Goal: Task Accomplishment & Management: Use online tool/utility

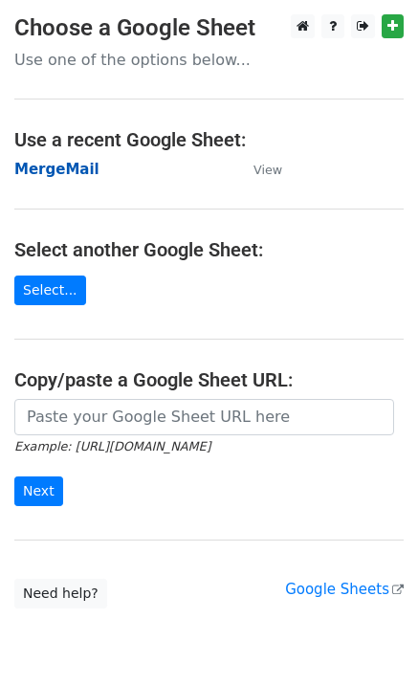
click at [71, 174] on strong "MergeMail" at bounding box center [56, 169] width 85 height 17
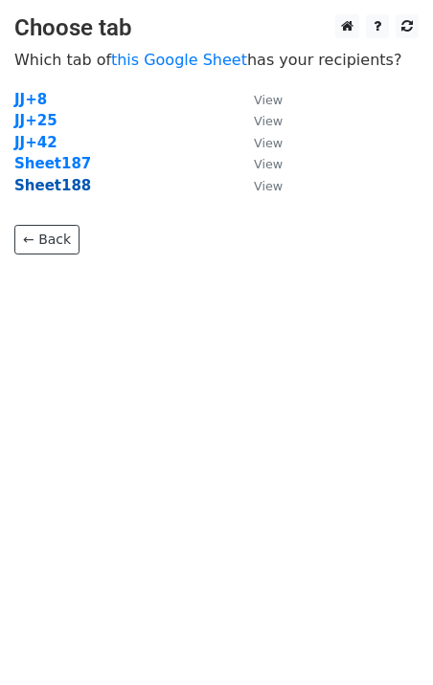
click at [60, 192] on strong "Sheet188" at bounding box center [52, 185] width 77 height 17
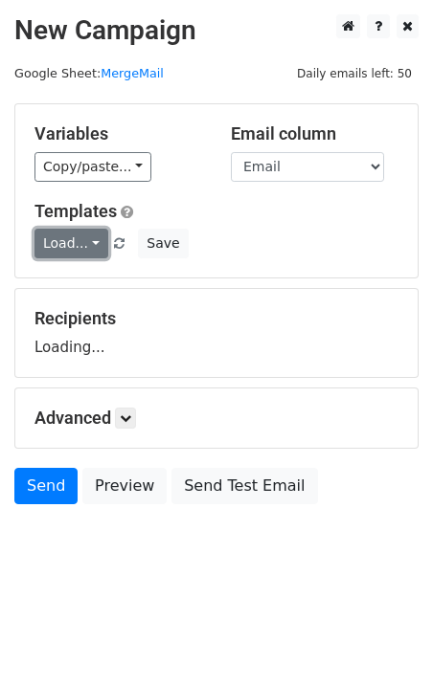
click at [68, 236] on link "Load..." at bounding box center [71, 244] width 74 height 30
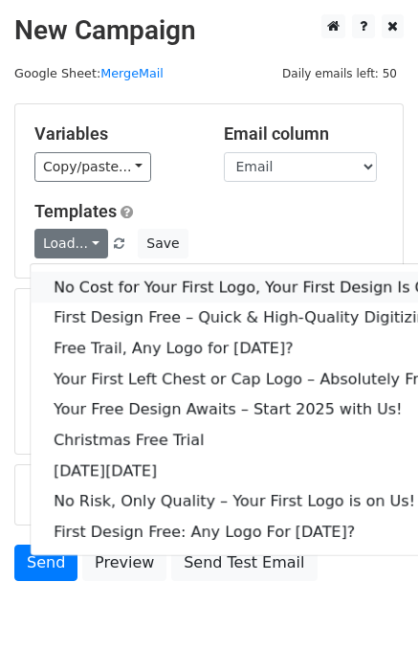
click at [115, 275] on link "No Cost for Your First Logo, Your First Design Is On Us!" at bounding box center [260, 287] width 459 height 31
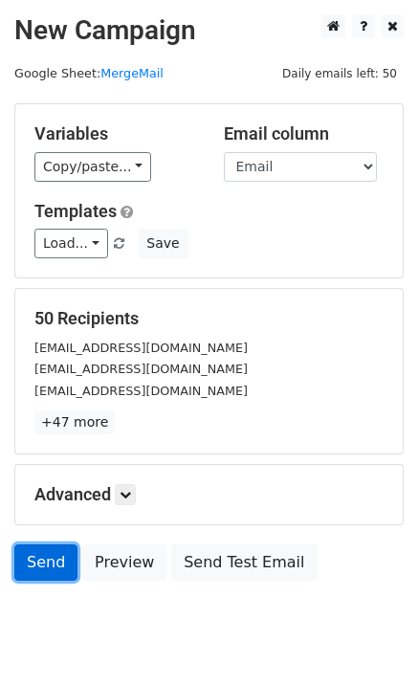
click at [30, 564] on link "Send" at bounding box center [45, 563] width 63 height 36
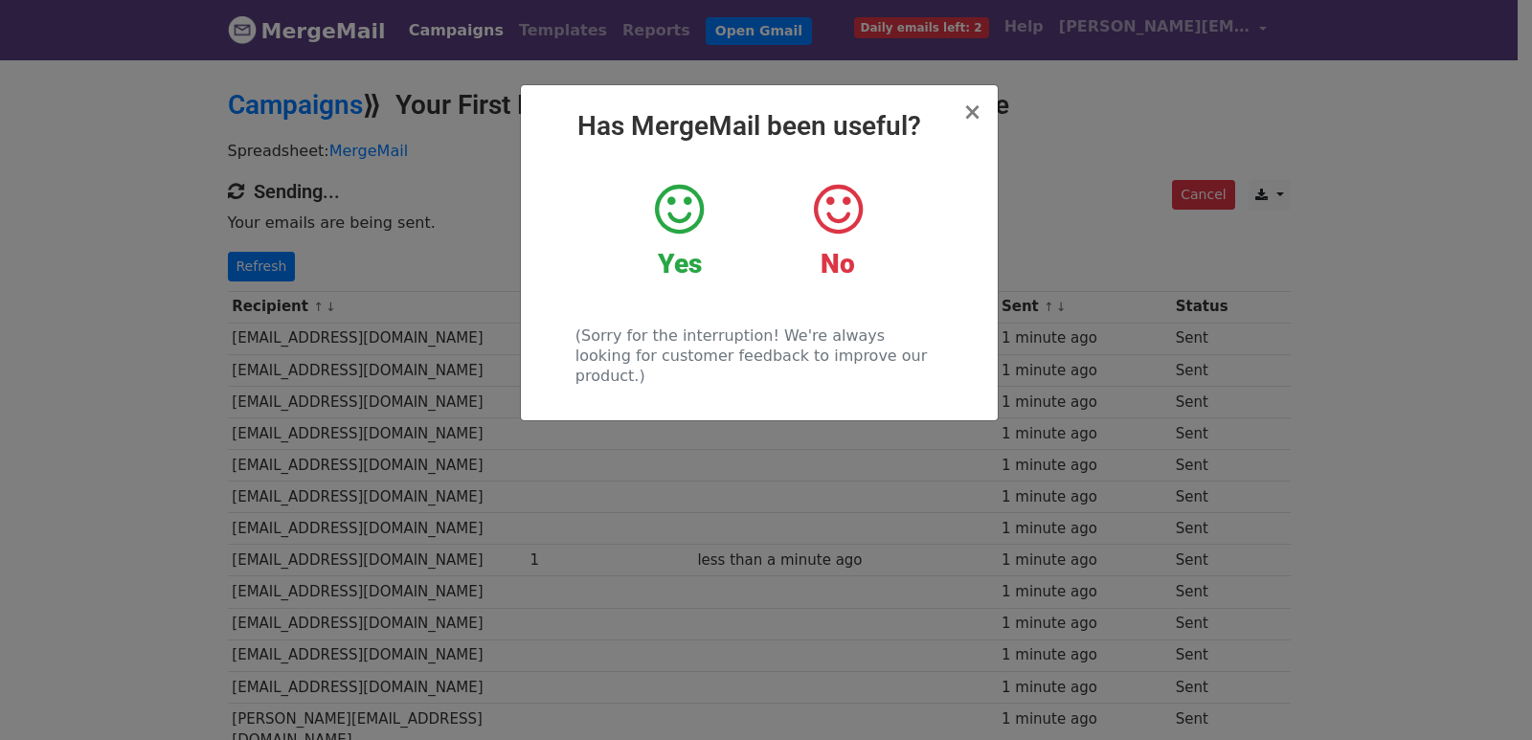
click at [348, 301] on div "× Has MergeMail been useful? Yes No (Sorry for the interruption! We're always l…" at bounding box center [766, 398] width 1532 height 682
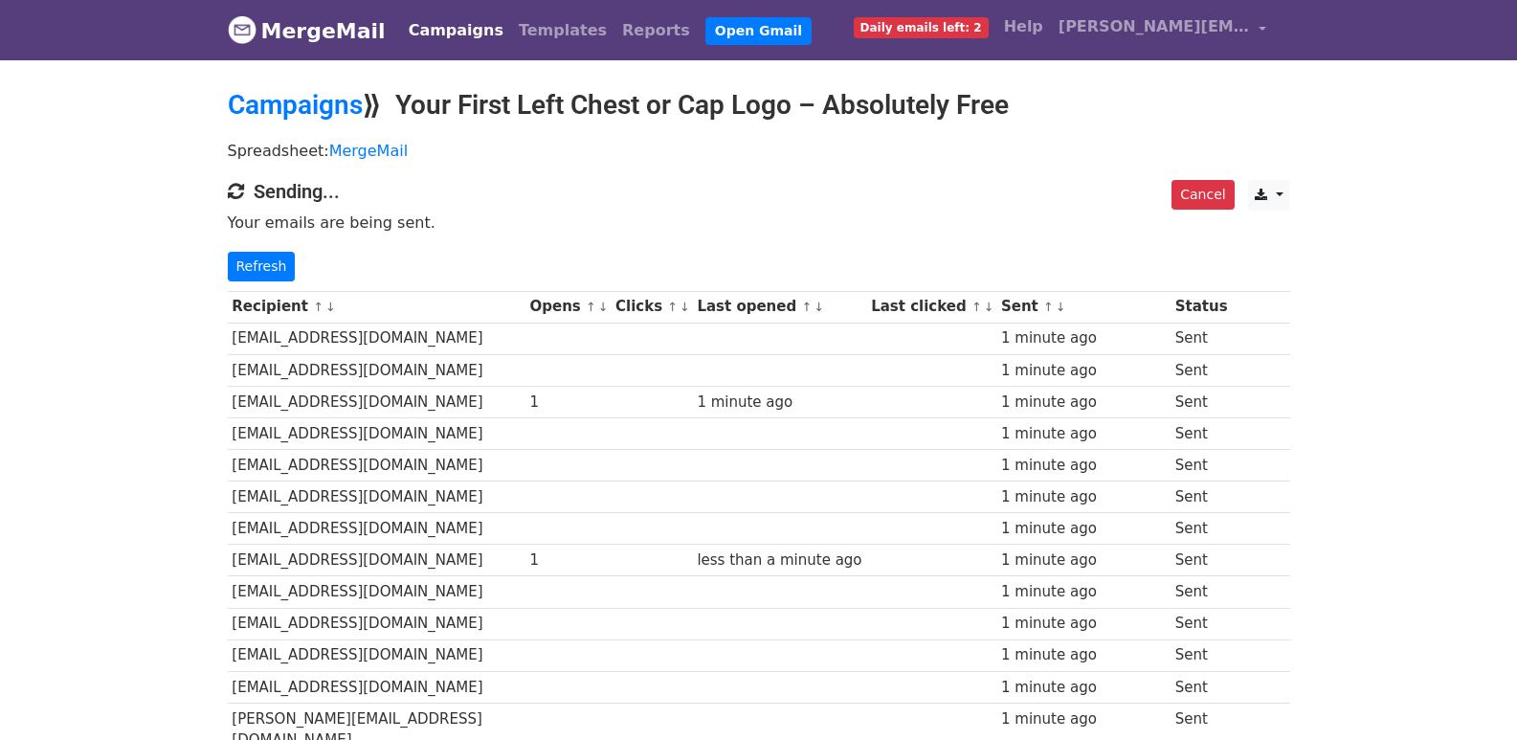
click at [228, 252] on p "Refresh" at bounding box center [759, 267] width 1063 height 30
drag, startPoint x: 236, startPoint y: 255, endPoint x: 248, endPoint y: 257, distance: 11.8
click at [237, 255] on link "Refresh" at bounding box center [262, 267] width 68 height 30
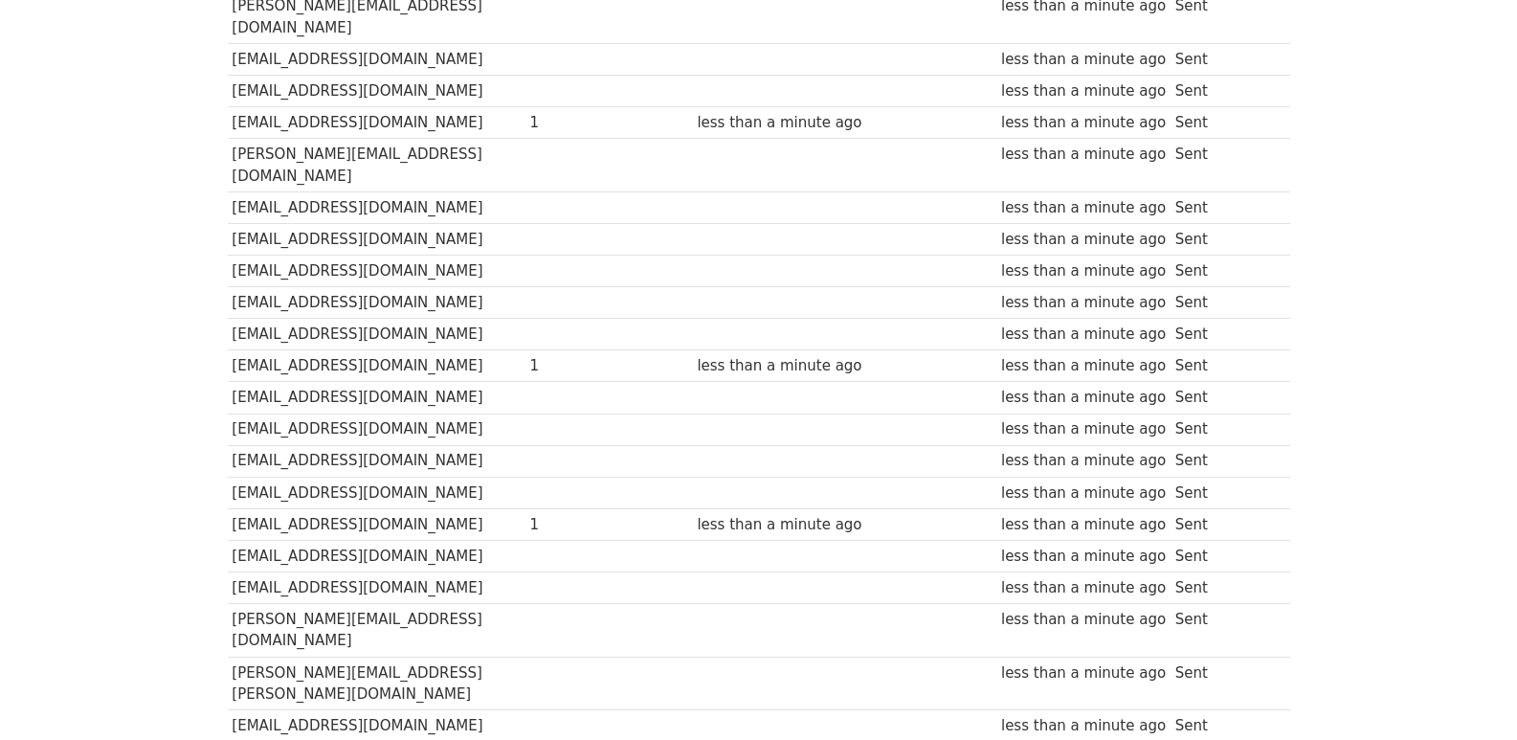
scroll to position [1337, 0]
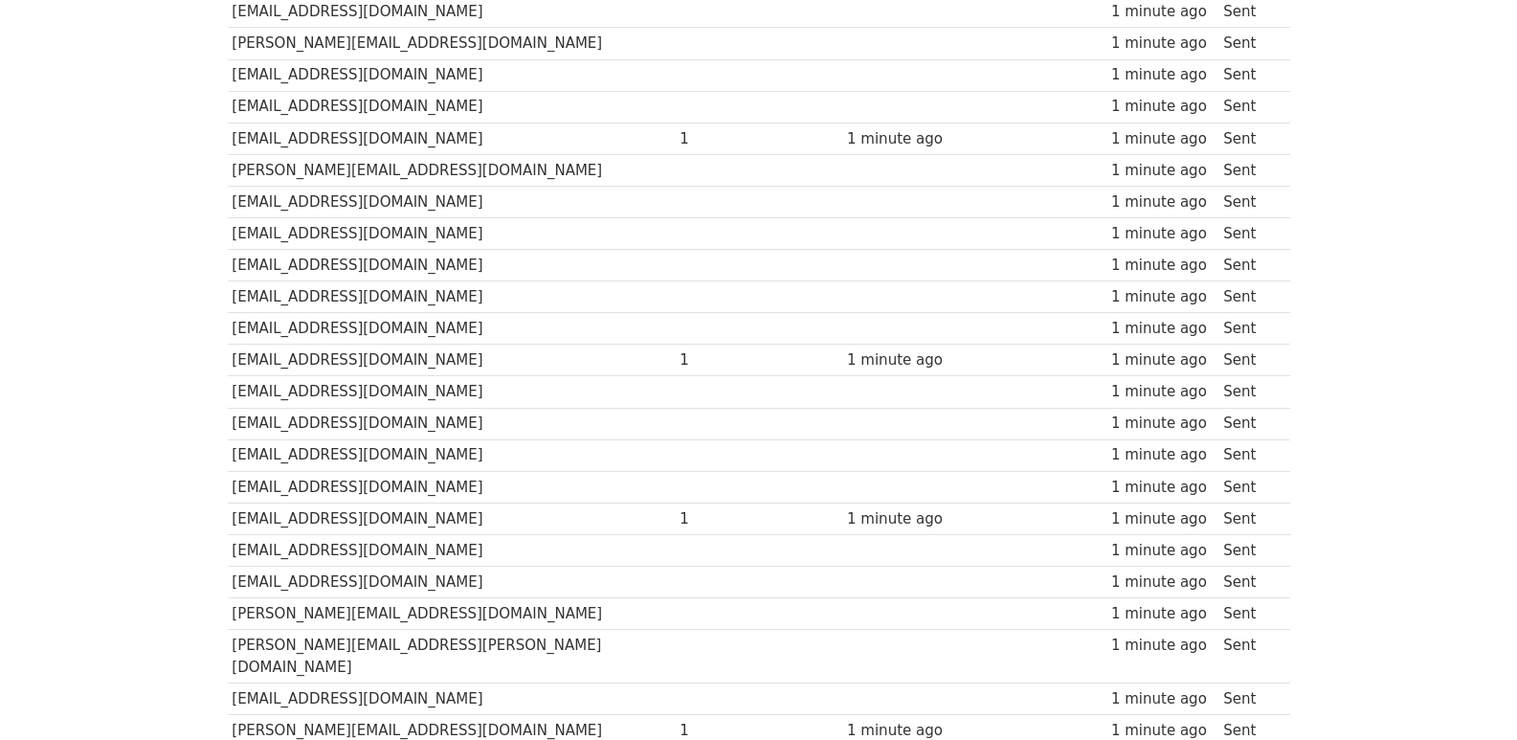
scroll to position [1332, 0]
